Goal: Complete application form

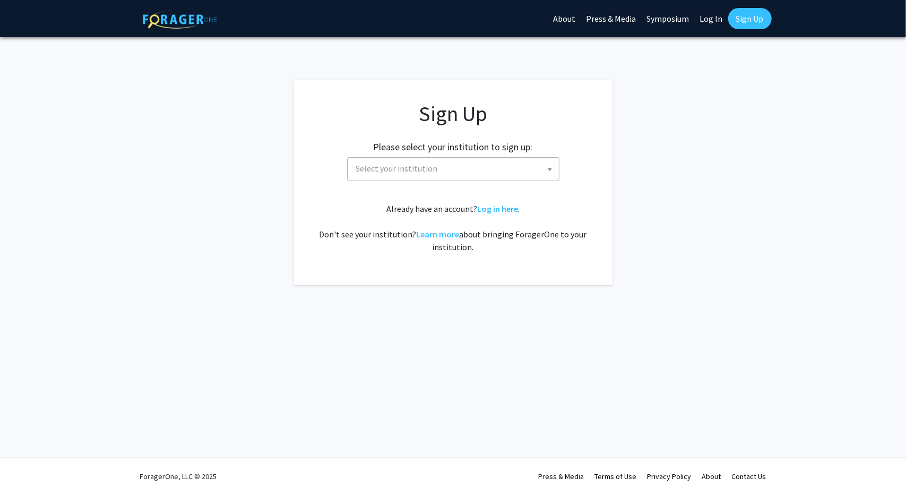
click at [536, 166] on span "Select your institution" at bounding box center [455, 169] width 207 height 22
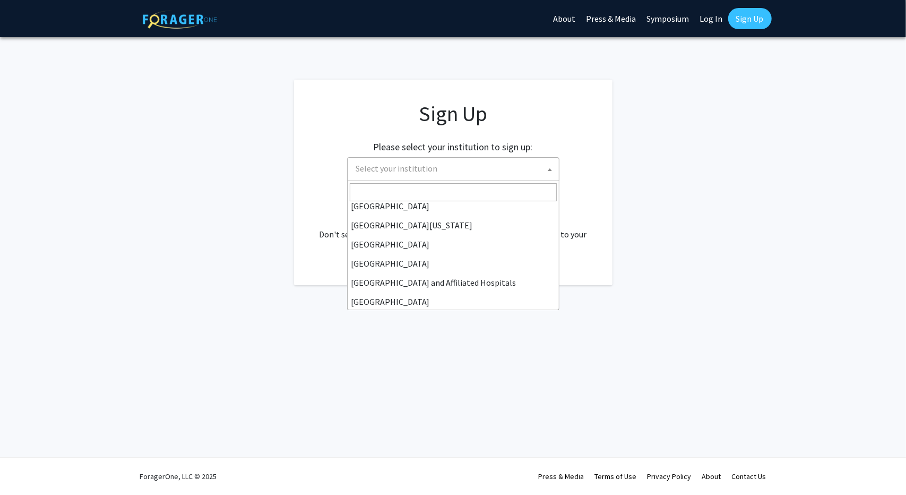
scroll to position [106, 0]
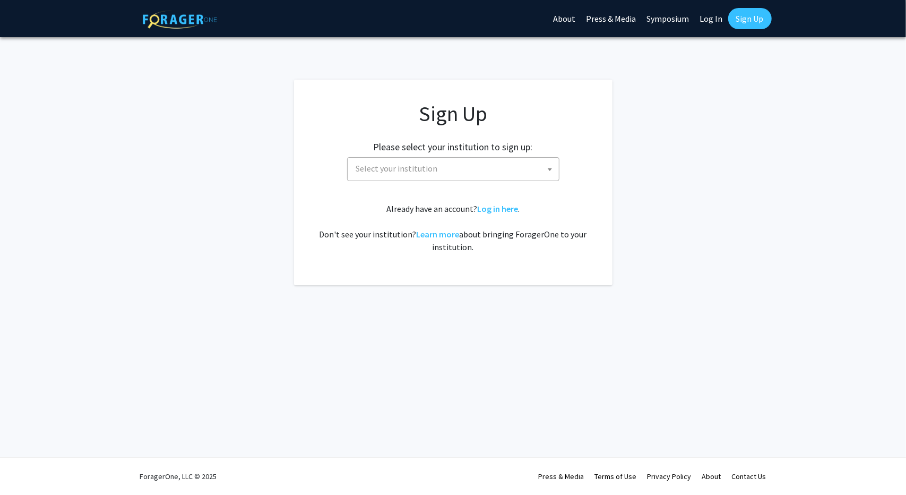
click at [427, 178] on span "Select your institution" at bounding box center [455, 169] width 207 height 22
click at [440, 166] on span "Select your institution" at bounding box center [455, 169] width 207 height 22
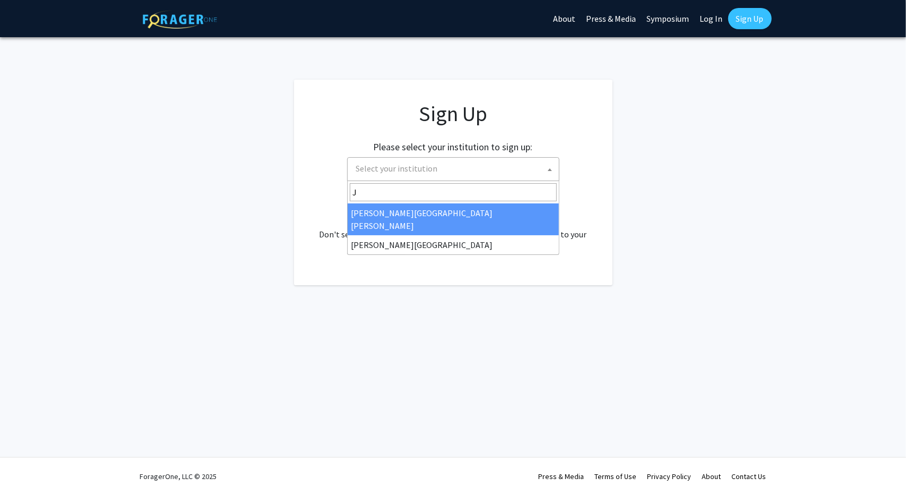
type input "J"
select select "1"
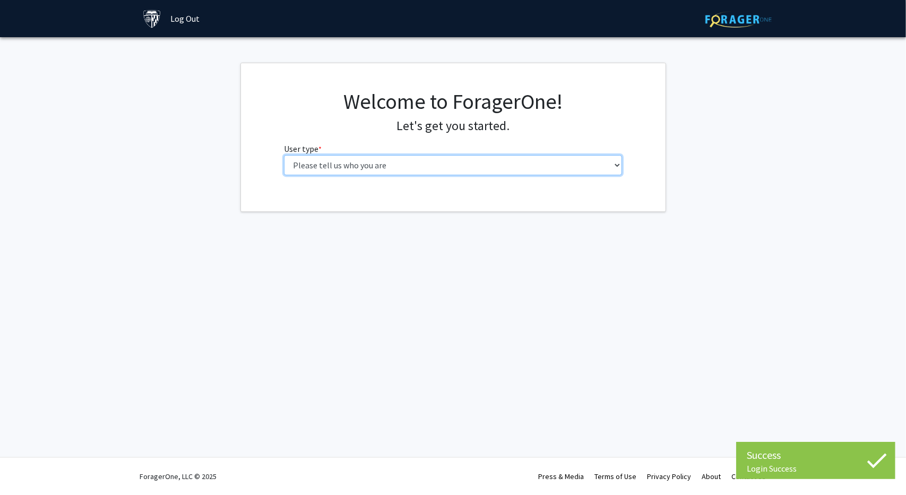
click at [502, 166] on select "Please tell us who you are Undergraduate Student Master's Student Doctoral Cand…" at bounding box center [453, 165] width 338 height 20
select select "2: masters"
click at [284, 155] on select "Please tell us who you are Undergraduate Student Master's Student Doctoral Cand…" at bounding box center [453, 165] width 338 height 20
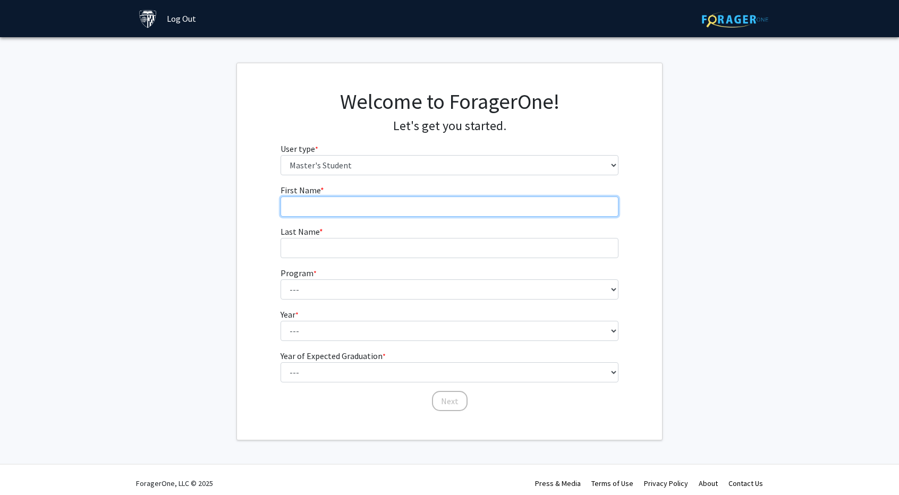
click at [593, 210] on input "First Name * required" at bounding box center [449, 206] width 338 height 20
type input "Qingchen"
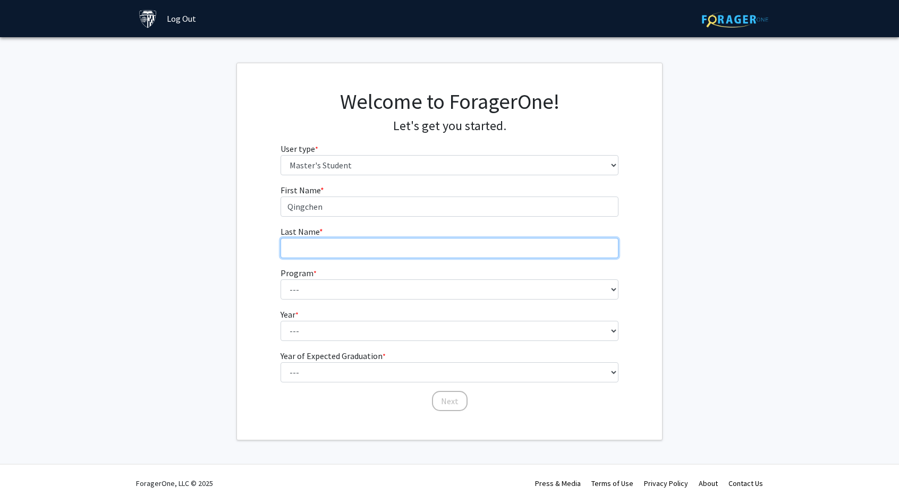
click at [509, 256] on input "Last Name * required" at bounding box center [449, 248] width 338 height 20
type input "Li"
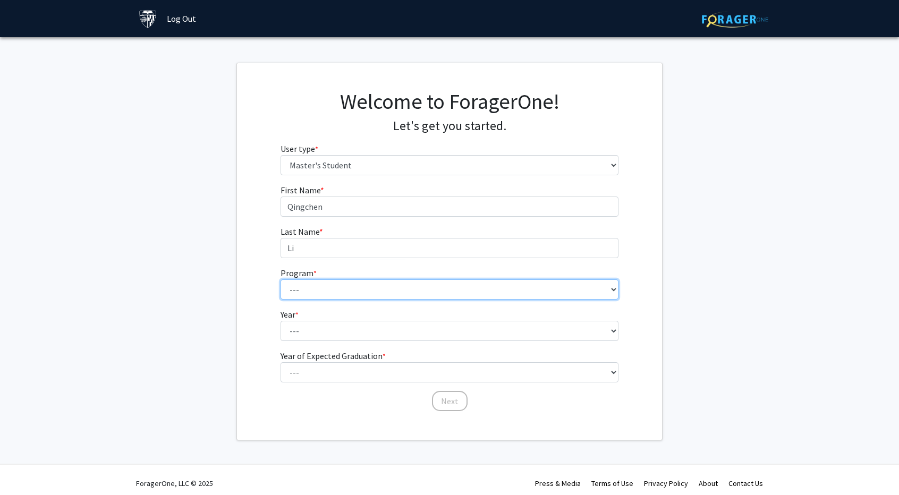
click at [515, 295] on select "--- Anatomy Education Applied and Computational Mathematics Applied Biomedical …" at bounding box center [449, 289] width 338 height 20
select select "39: 28"
click at [280, 279] on select "--- Anatomy Education Applied and Computational Mathematics Applied Biomedical …" at bounding box center [449, 289] width 338 height 20
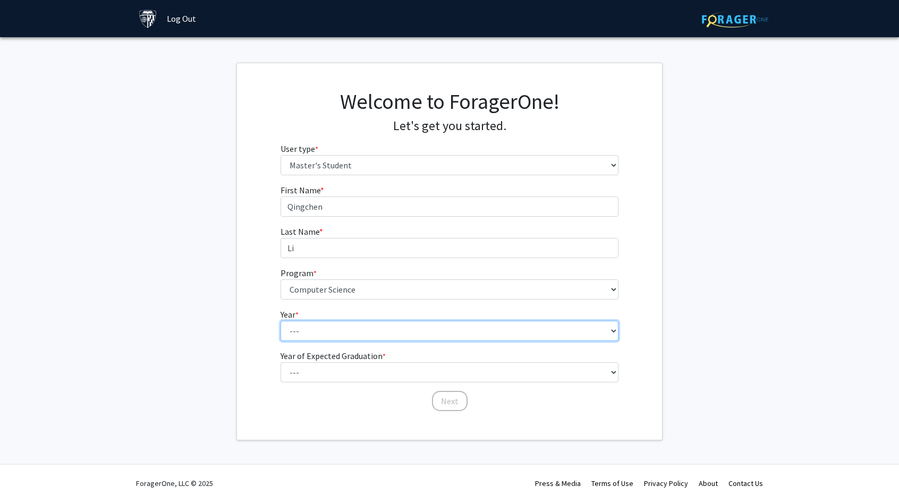
click at [413, 329] on select "--- First Year Second Year" at bounding box center [449, 331] width 338 height 20
select select "1: first_year"
click at [280, 321] on select "--- First Year Second Year" at bounding box center [449, 331] width 338 height 20
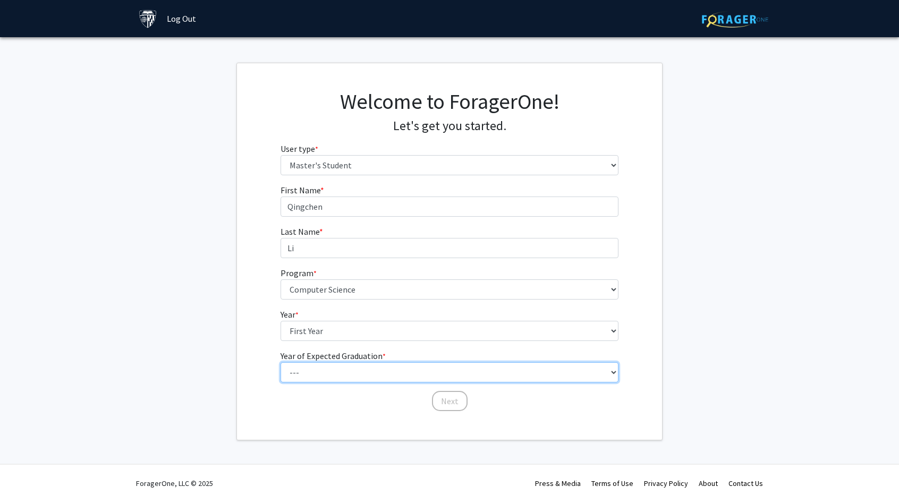
click at [398, 371] on select "--- 2025 2026 2027 2028 2029 2030 2031 2032 2033 2034" at bounding box center [449, 372] width 338 height 20
select select "3: 2027"
click at [280, 362] on select "--- 2025 2026 2027 2028 2029 2030 2031 2032 2033 2034" at bounding box center [449, 372] width 338 height 20
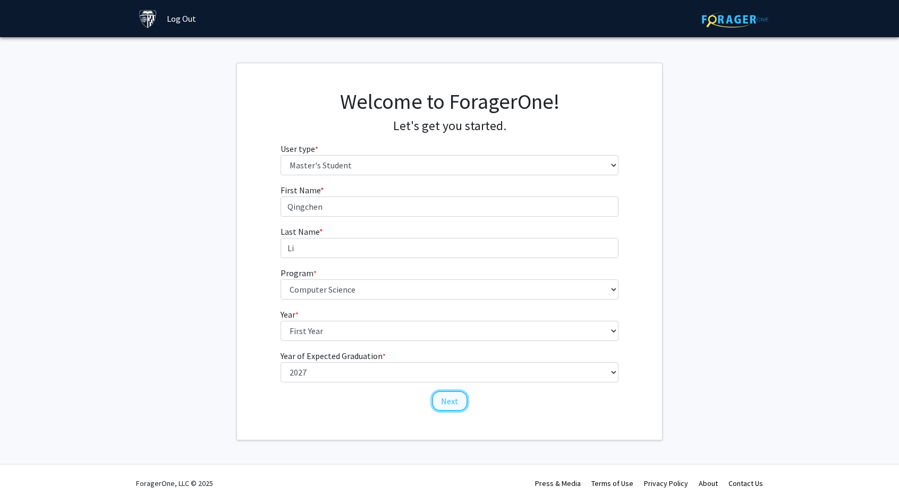
click at [456, 407] on button "Next" at bounding box center [450, 401] width 36 height 20
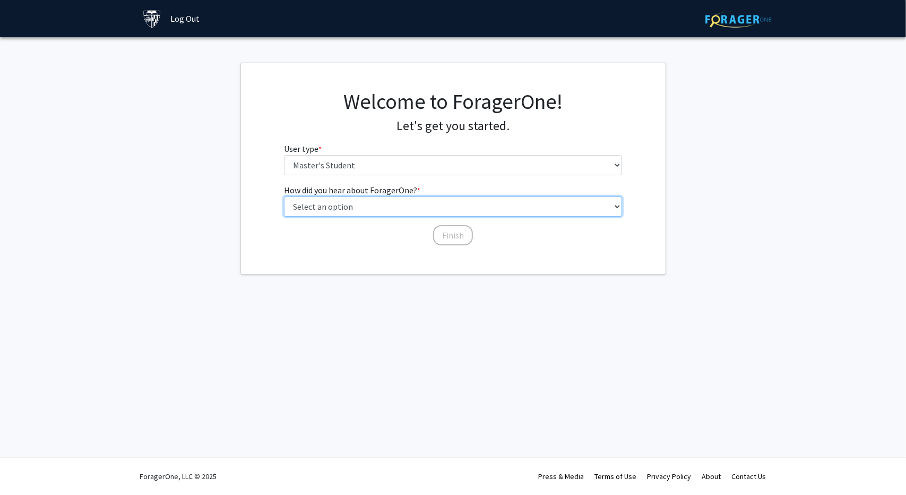
click at [431, 203] on select "Select an option Peer/student recommendation Faculty/staff recommendation Unive…" at bounding box center [453, 206] width 338 height 20
select select "3: university_website"
click at [284, 196] on select "Select an option Peer/student recommendation Faculty/staff recommendation Unive…" at bounding box center [453, 206] width 338 height 20
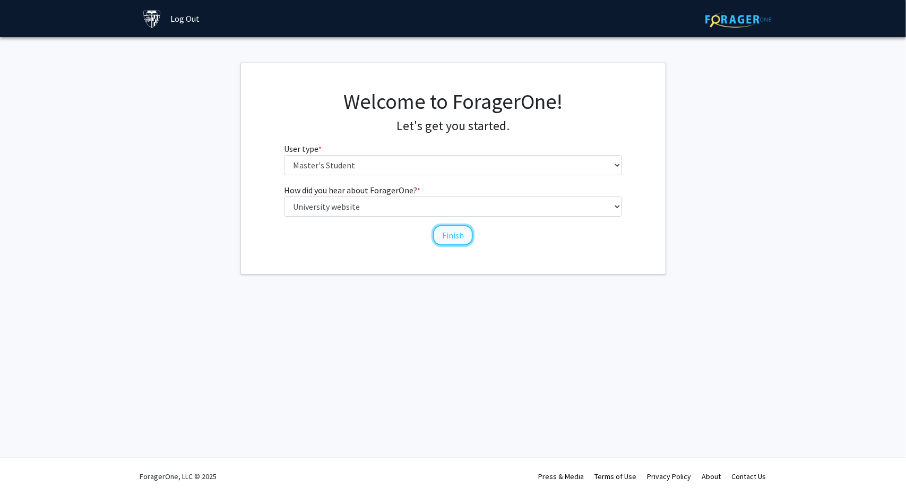
click at [450, 234] on button "Finish" at bounding box center [453, 235] width 40 height 20
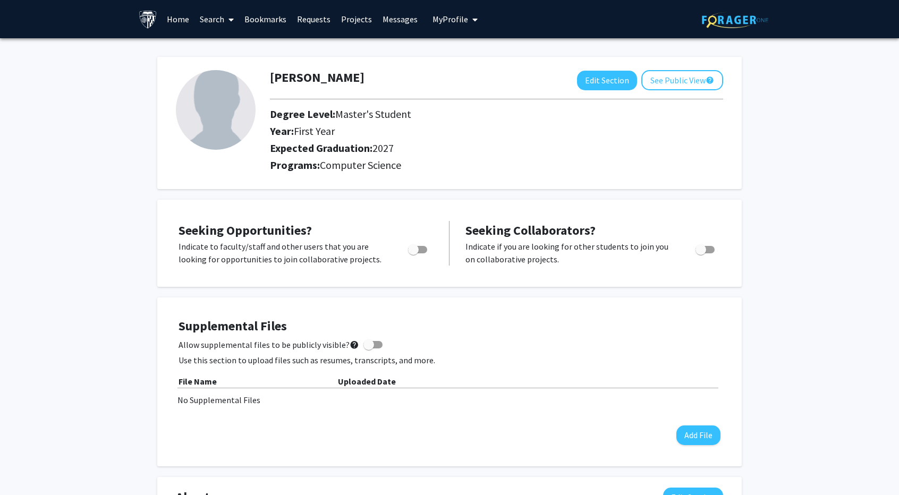
click at [509, 139] on div "Year: First Year" at bounding box center [451, 133] width 378 height 17
